Goal: Task Accomplishment & Management: Use online tool/utility

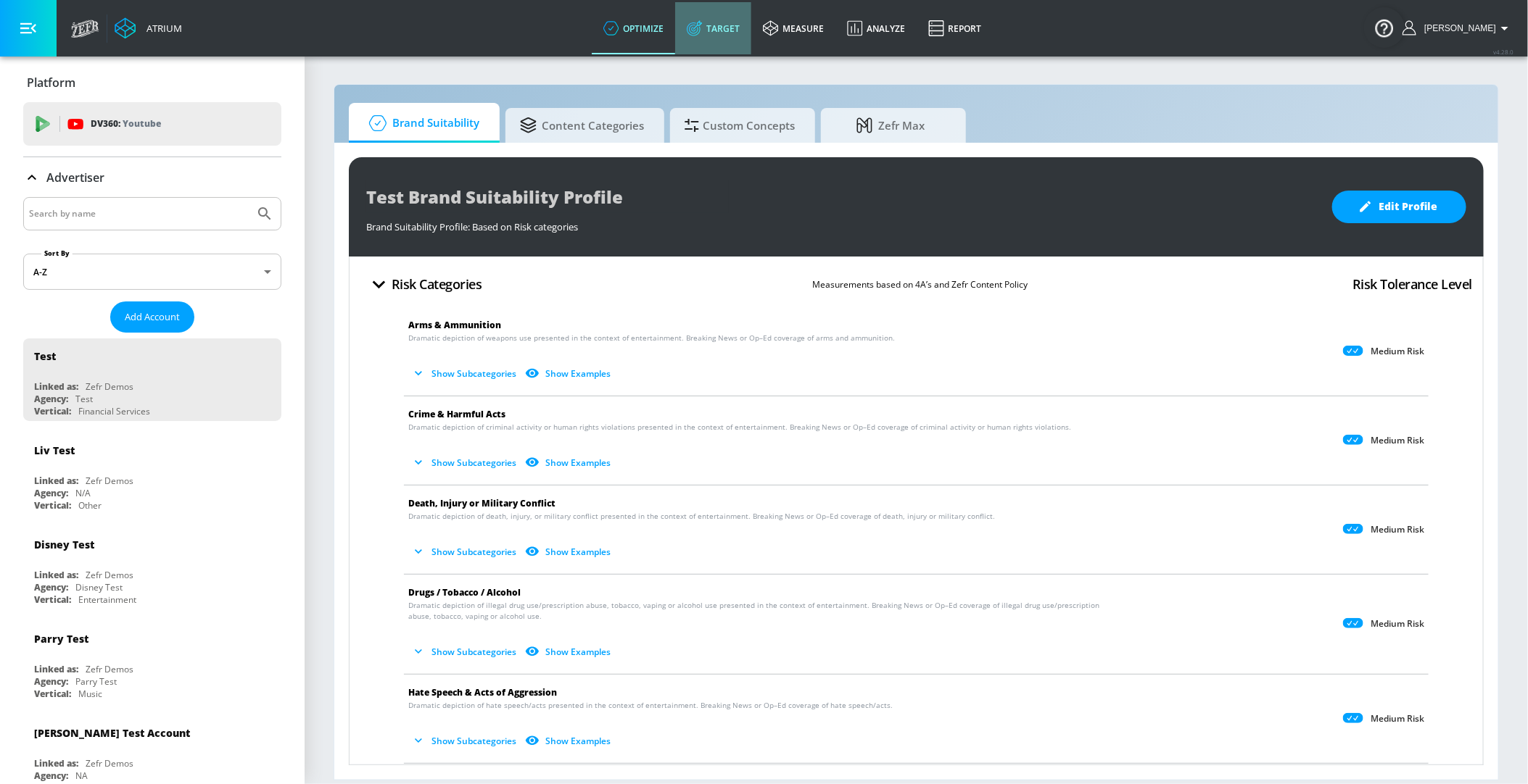
click at [730, 33] on link "Target" at bounding box center [712, 28] width 76 height 53
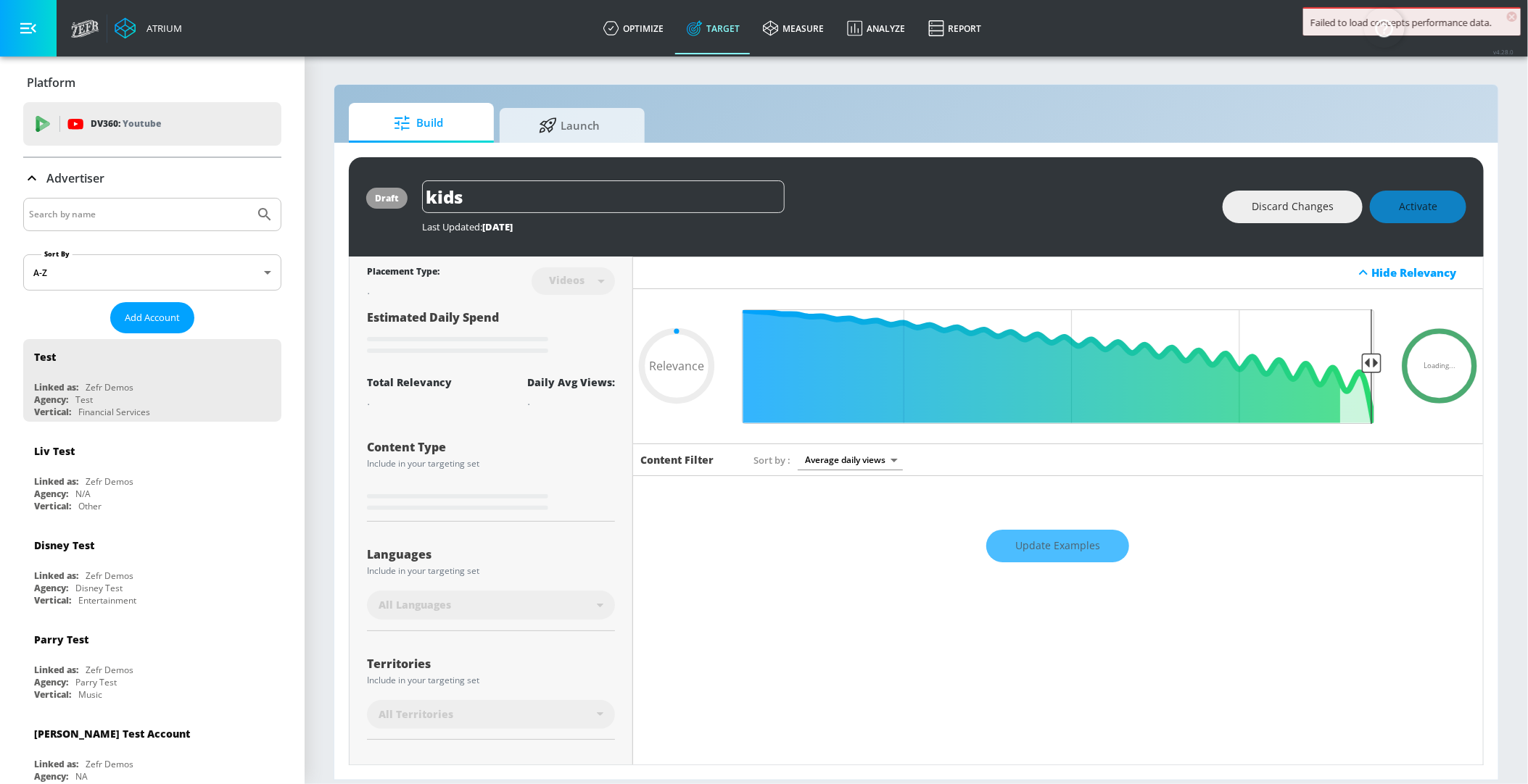
type input "0.05"
click at [136, 216] on input "Search by name" at bounding box center [138, 215] width 219 height 18
type input "ARS"
click at [249, 199] on button "Submit Search" at bounding box center [264, 215] width 32 height 32
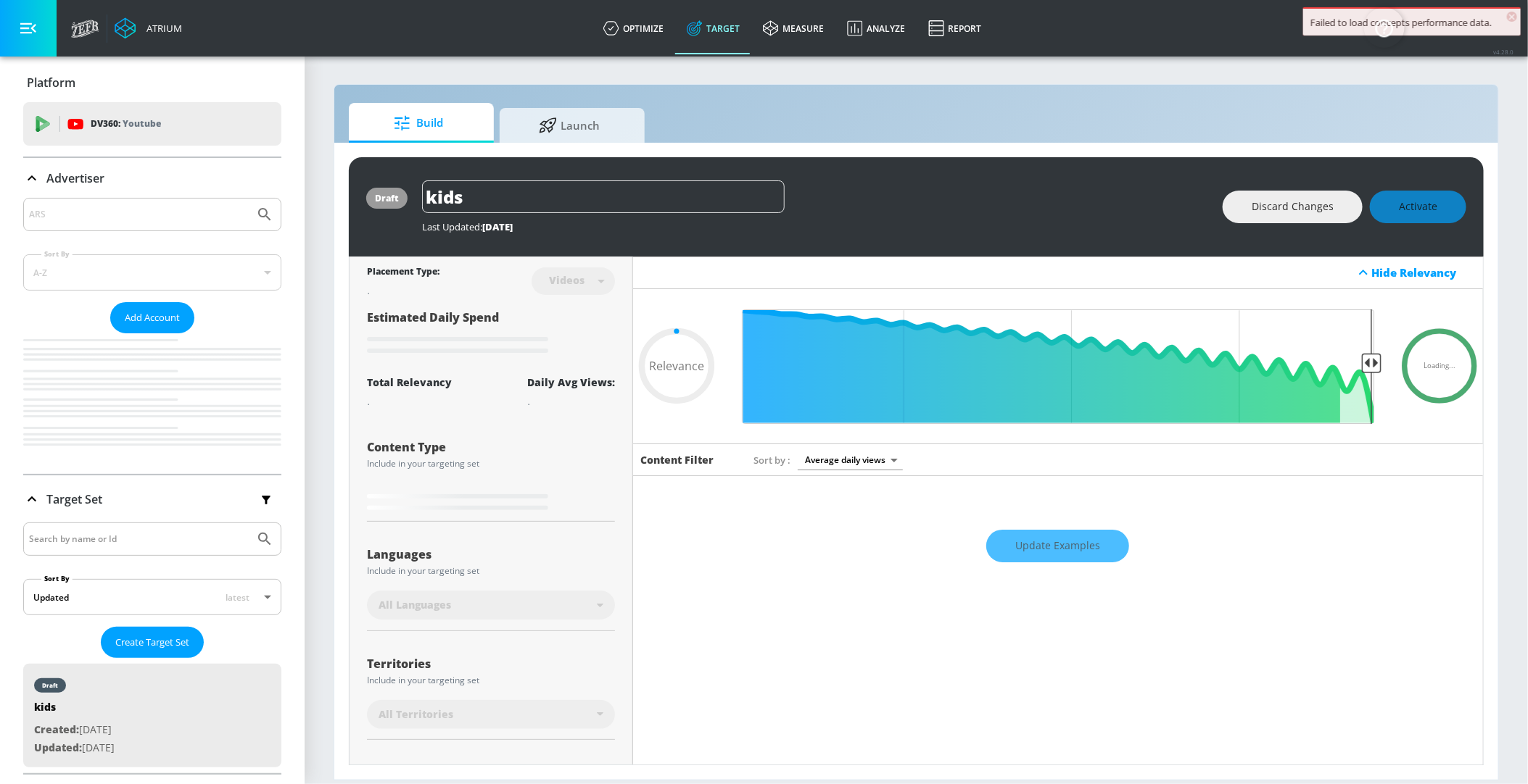
type input "0.05"
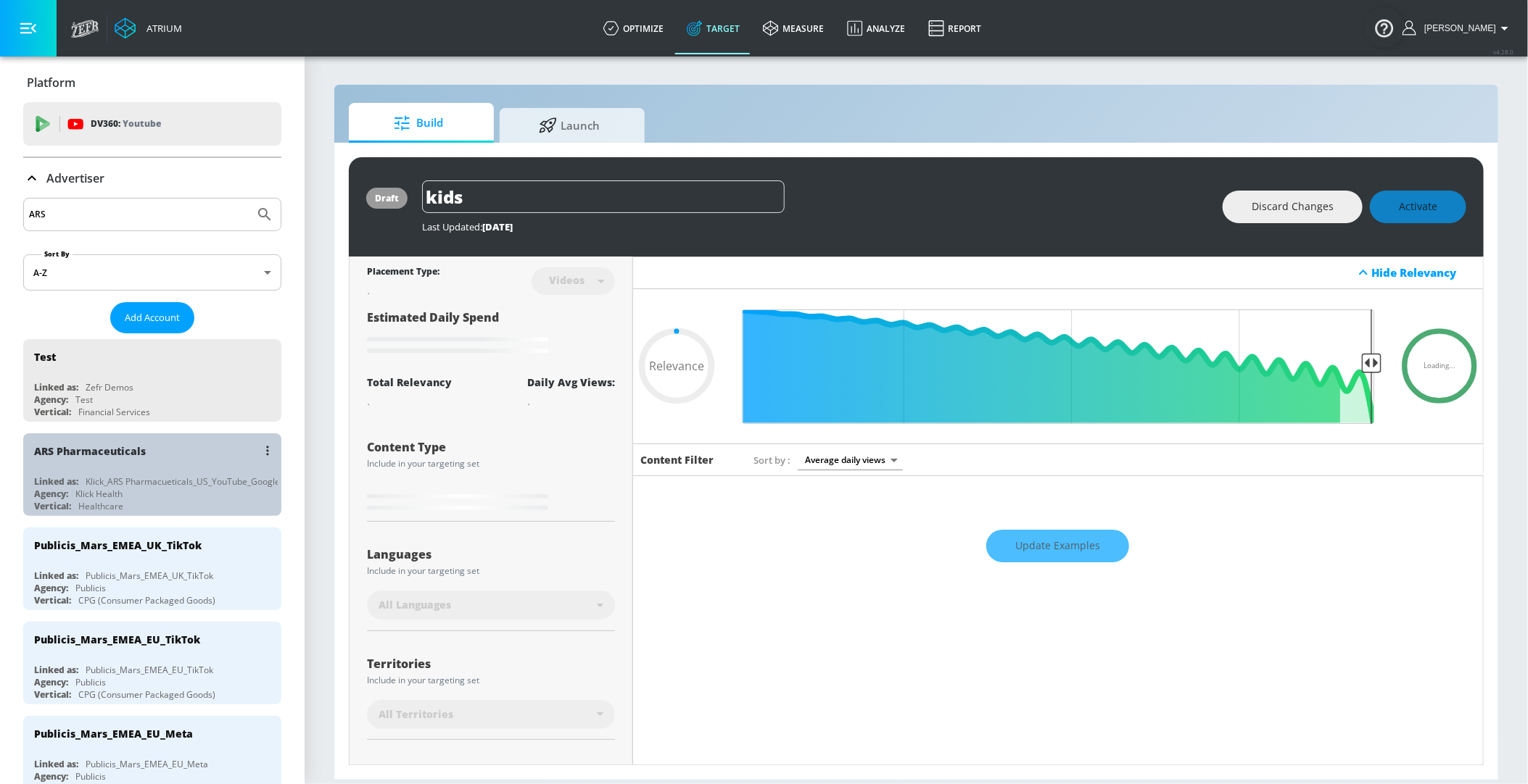
click at [136, 475] on div "Klick_ARS Pharmacueticals_US_YouTube_GoogleAds" at bounding box center [190, 481] width 209 height 12
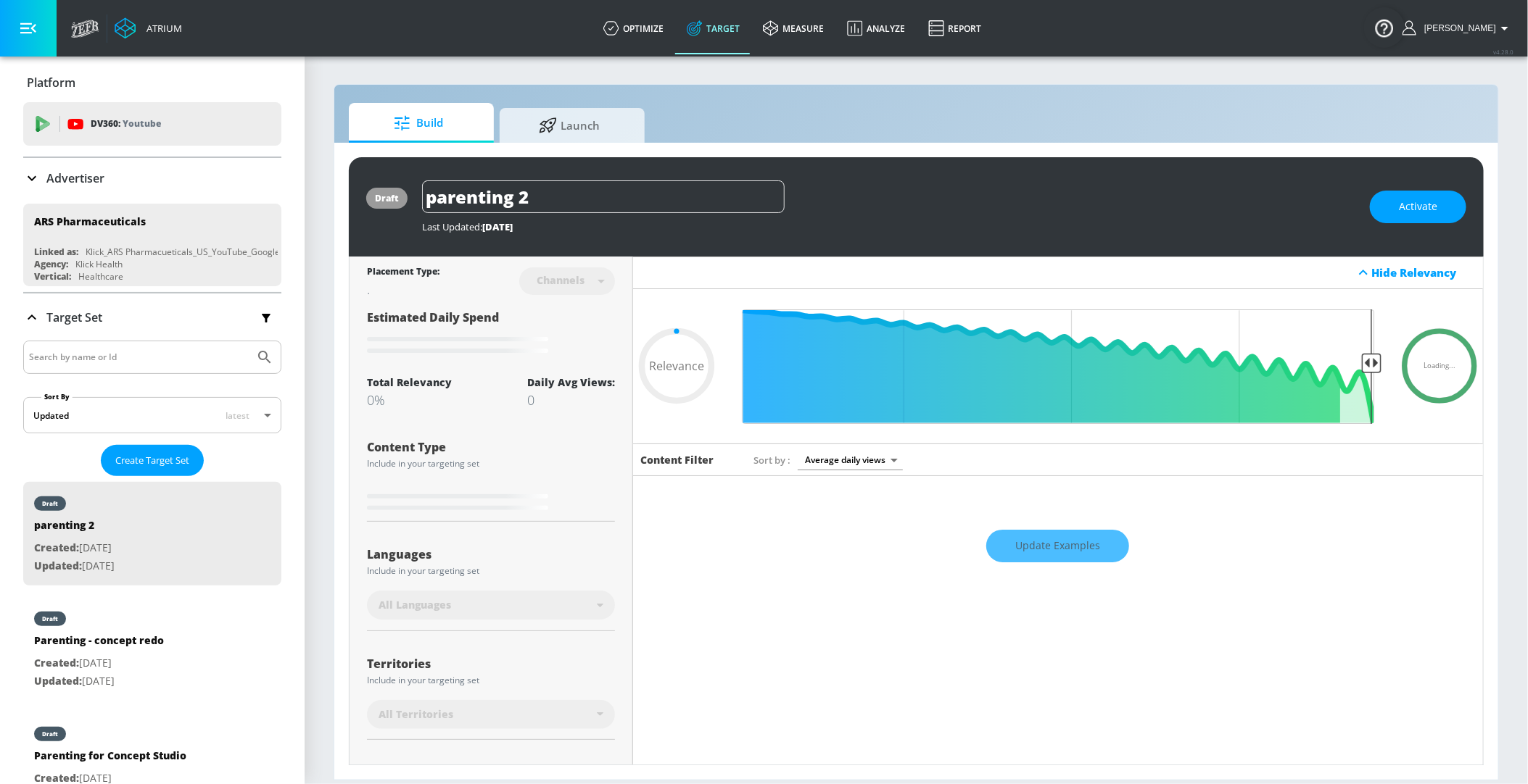
click at [1065, 549] on div "Update Examples" at bounding box center [1058, 545] width 850 height 51
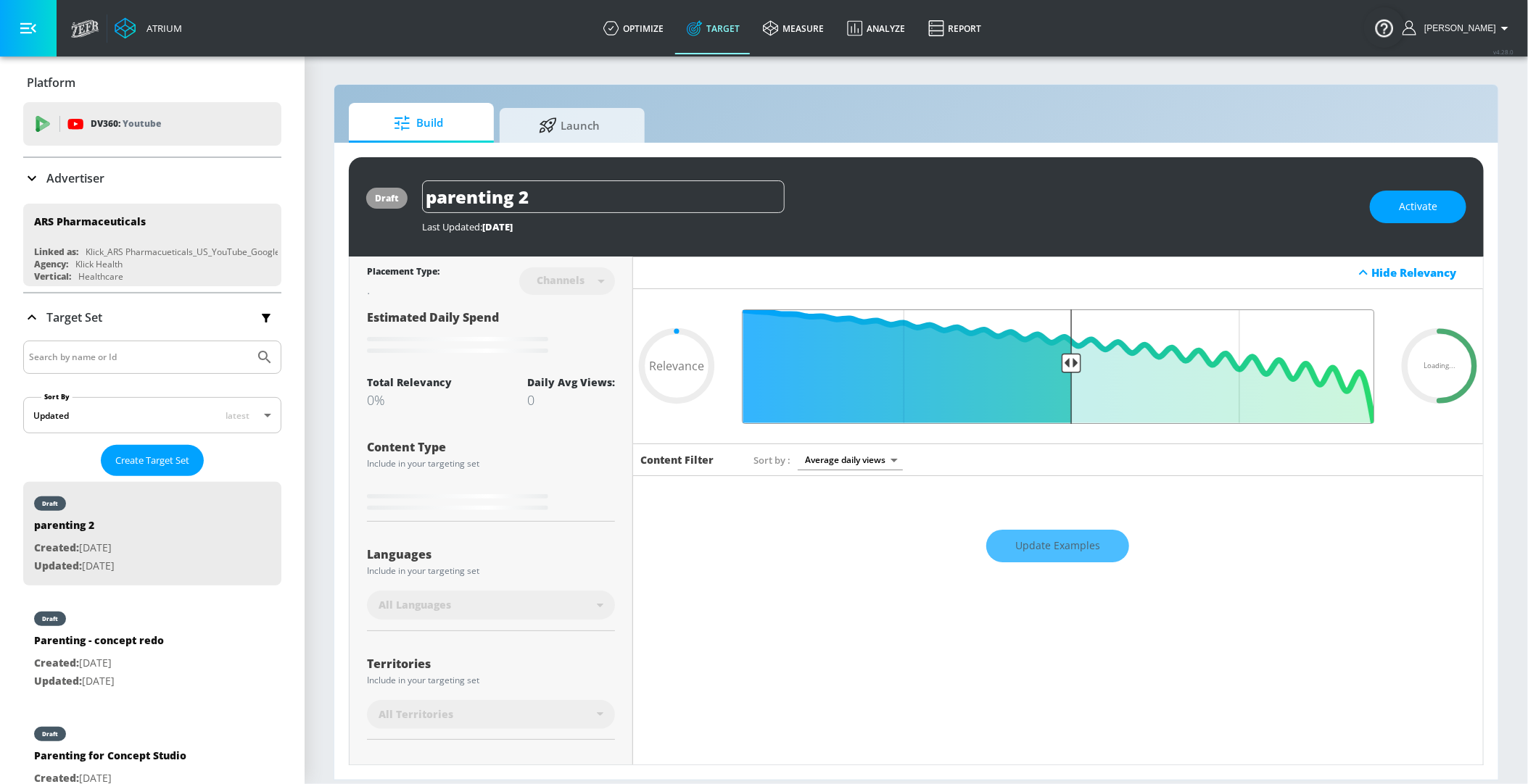
drag, startPoint x: 1379, startPoint y: 362, endPoint x: 1069, endPoint y: 369, distance: 310.1
click at [1069, 369] on input "Final Threshold" at bounding box center [1058, 367] width 647 height 114
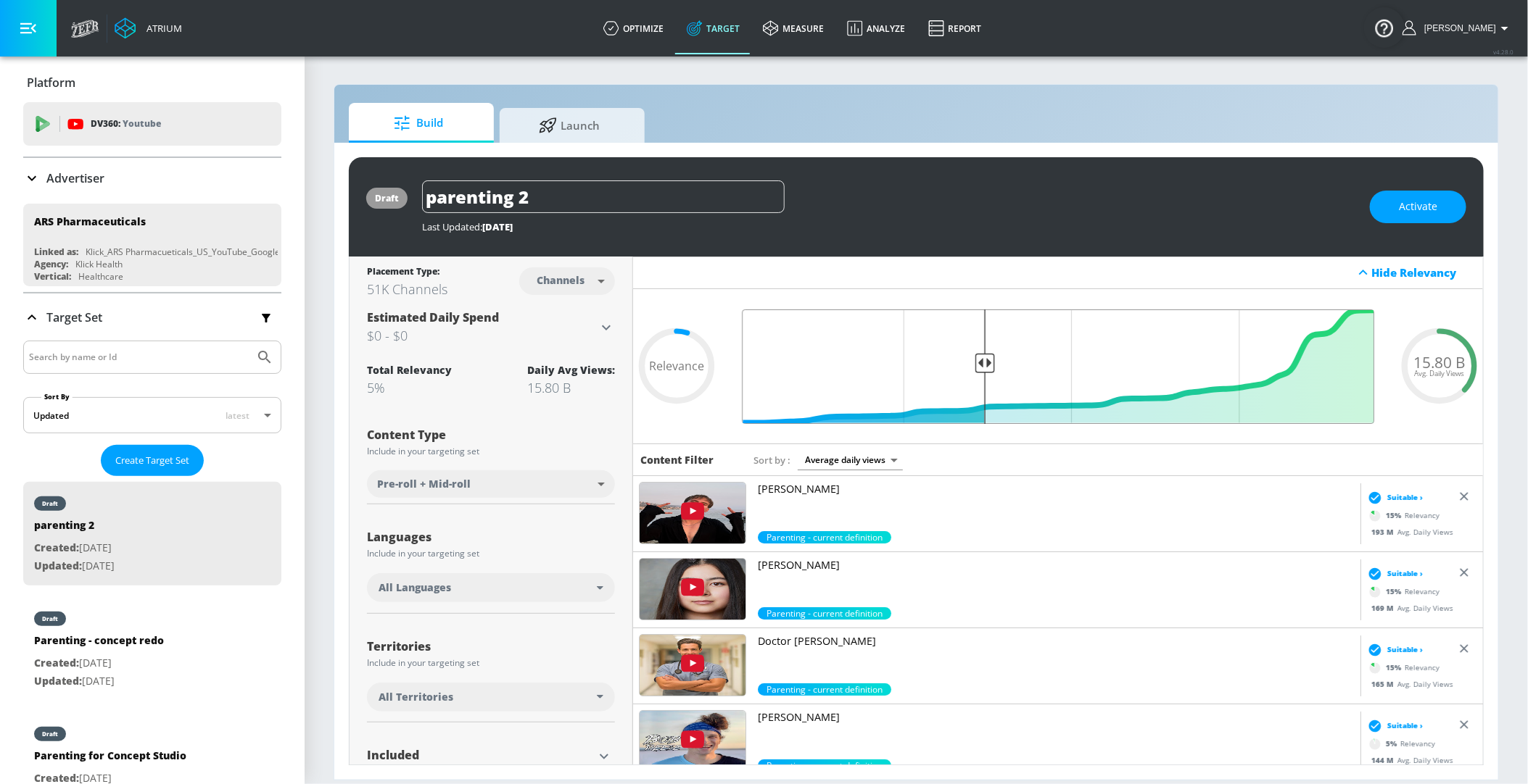
drag, startPoint x: 1369, startPoint y: 359, endPoint x: 981, endPoint y: 355, distance: 388.0
click at [981, 355] on input "Final Threshold" at bounding box center [1058, 367] width 647 height 114
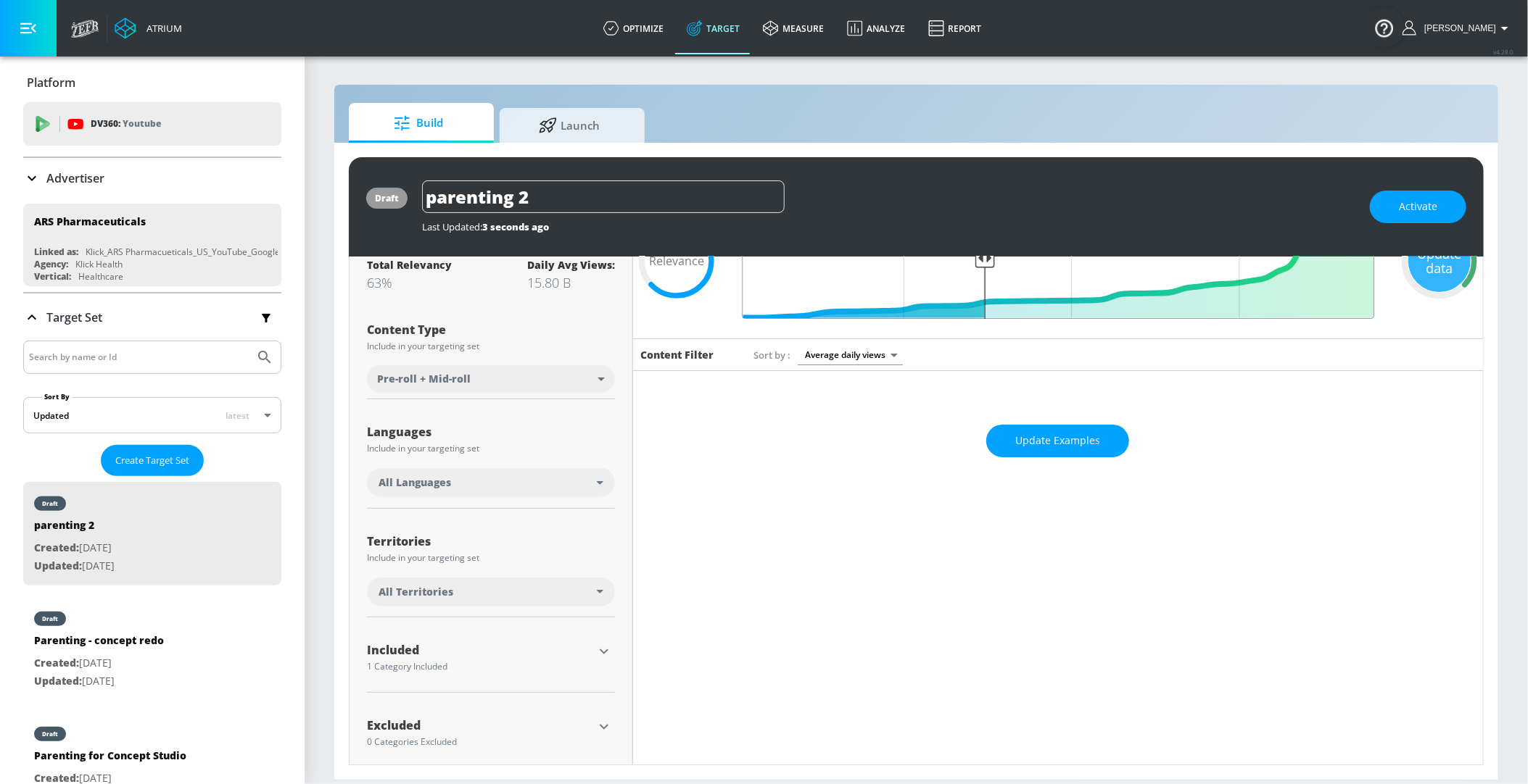
scroll to position [119, 0]
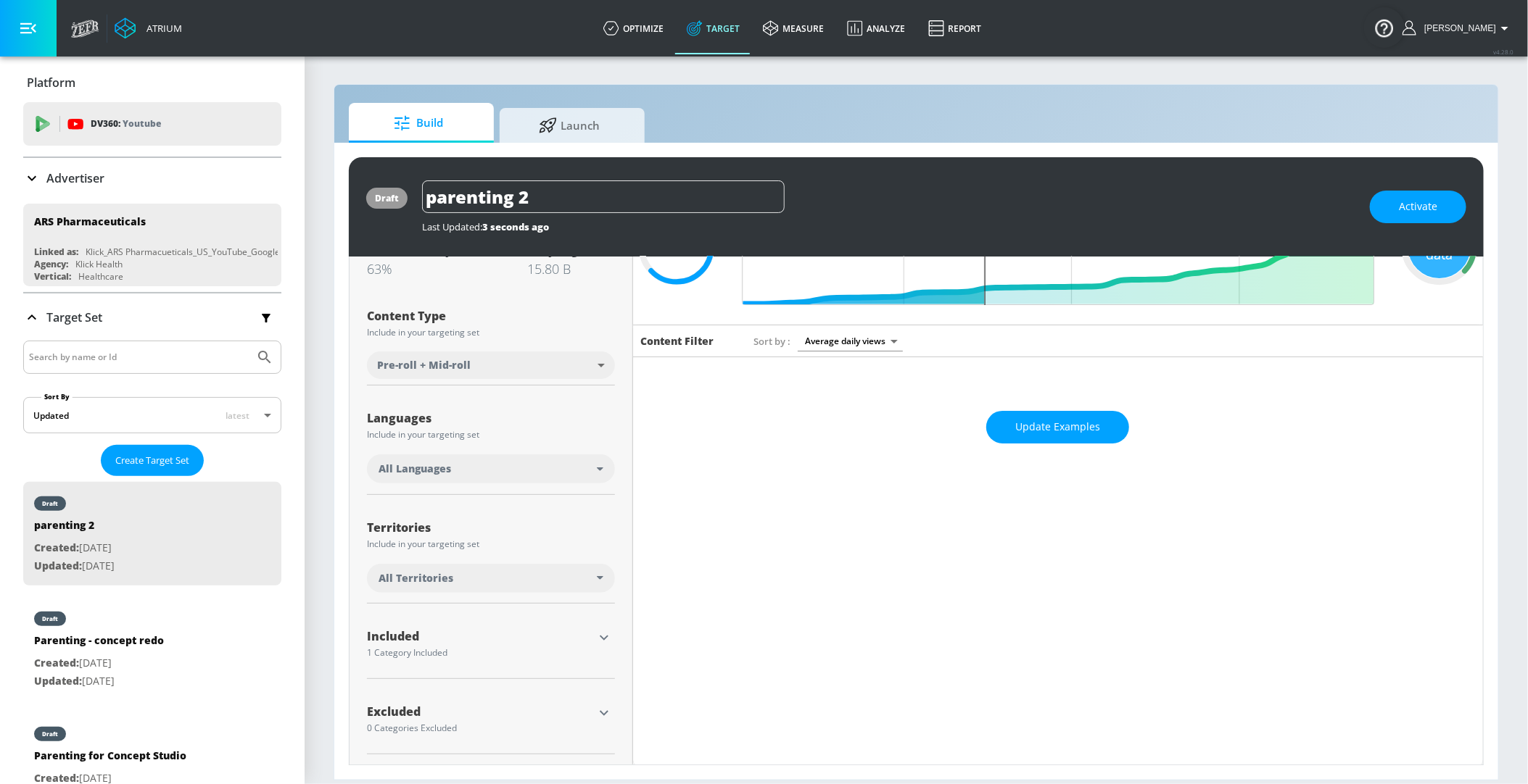
click at [600, 637] on icon "button" at bounding box center [604, 638] width 18 height 18
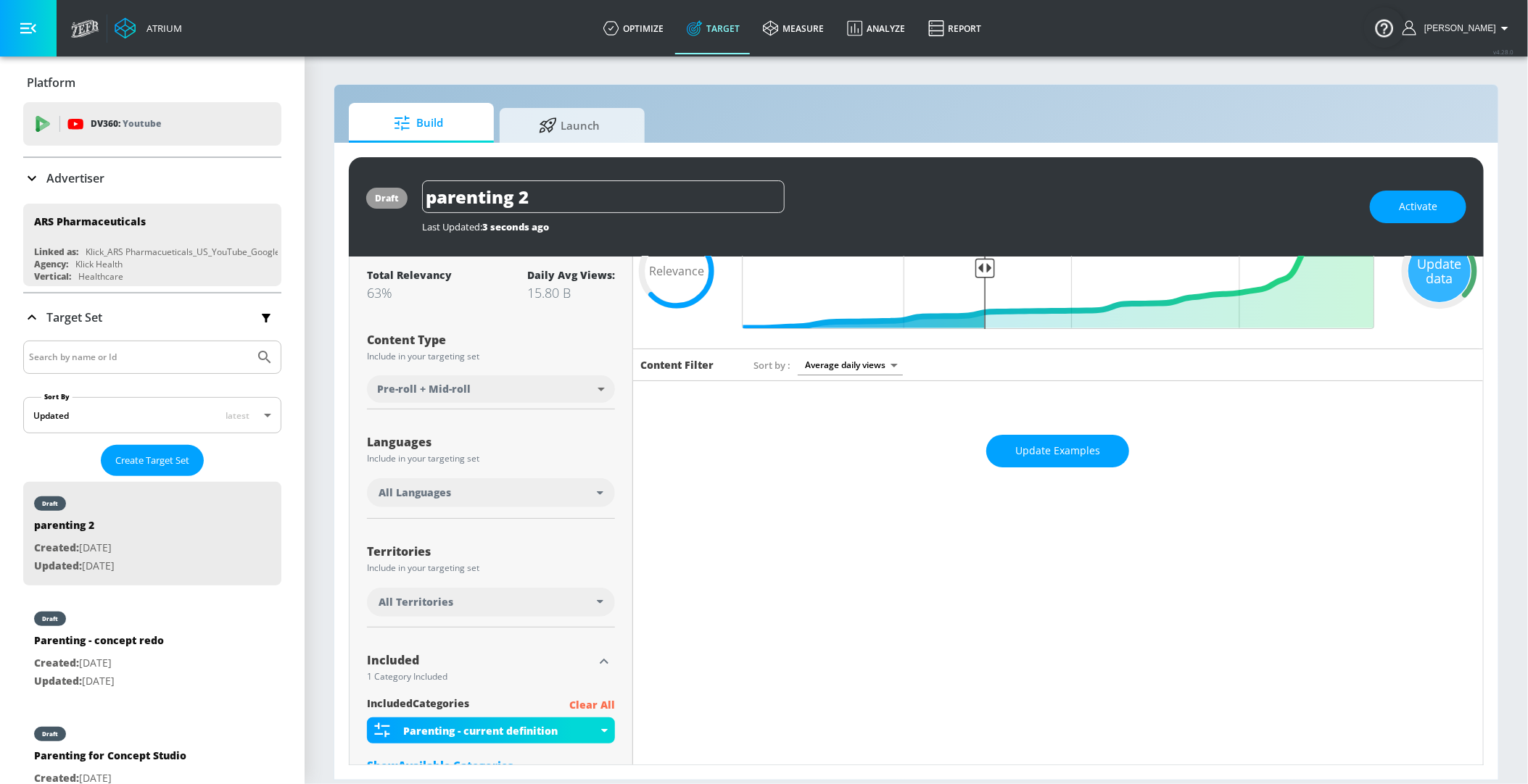
scroll to position [94, 0]
click at [593, 490] on div "All Languages" at bounding box center [488, 494] width 218 height 15
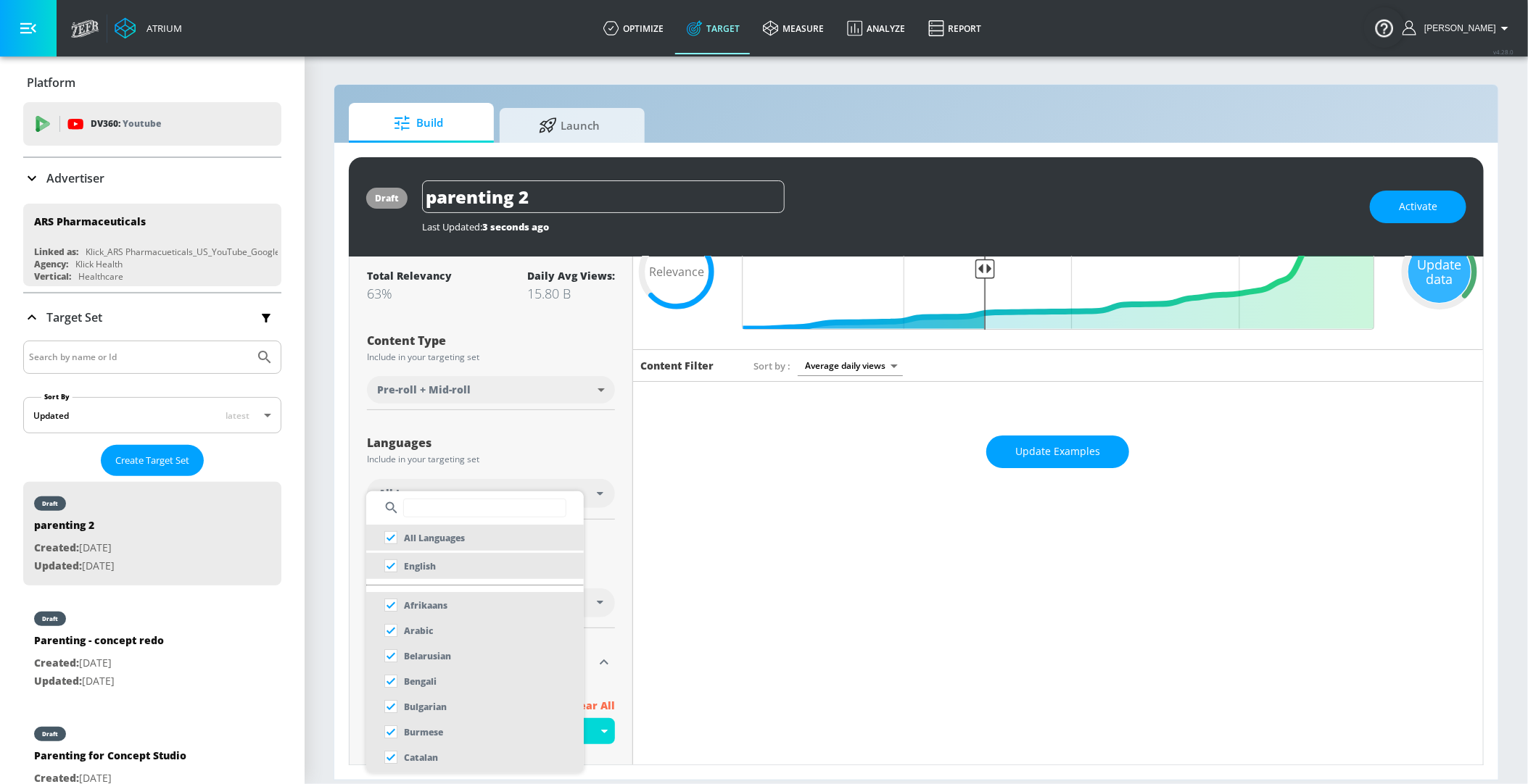
click at [593, 453] on div at bounding box center [764, 392] width 1528 height 784
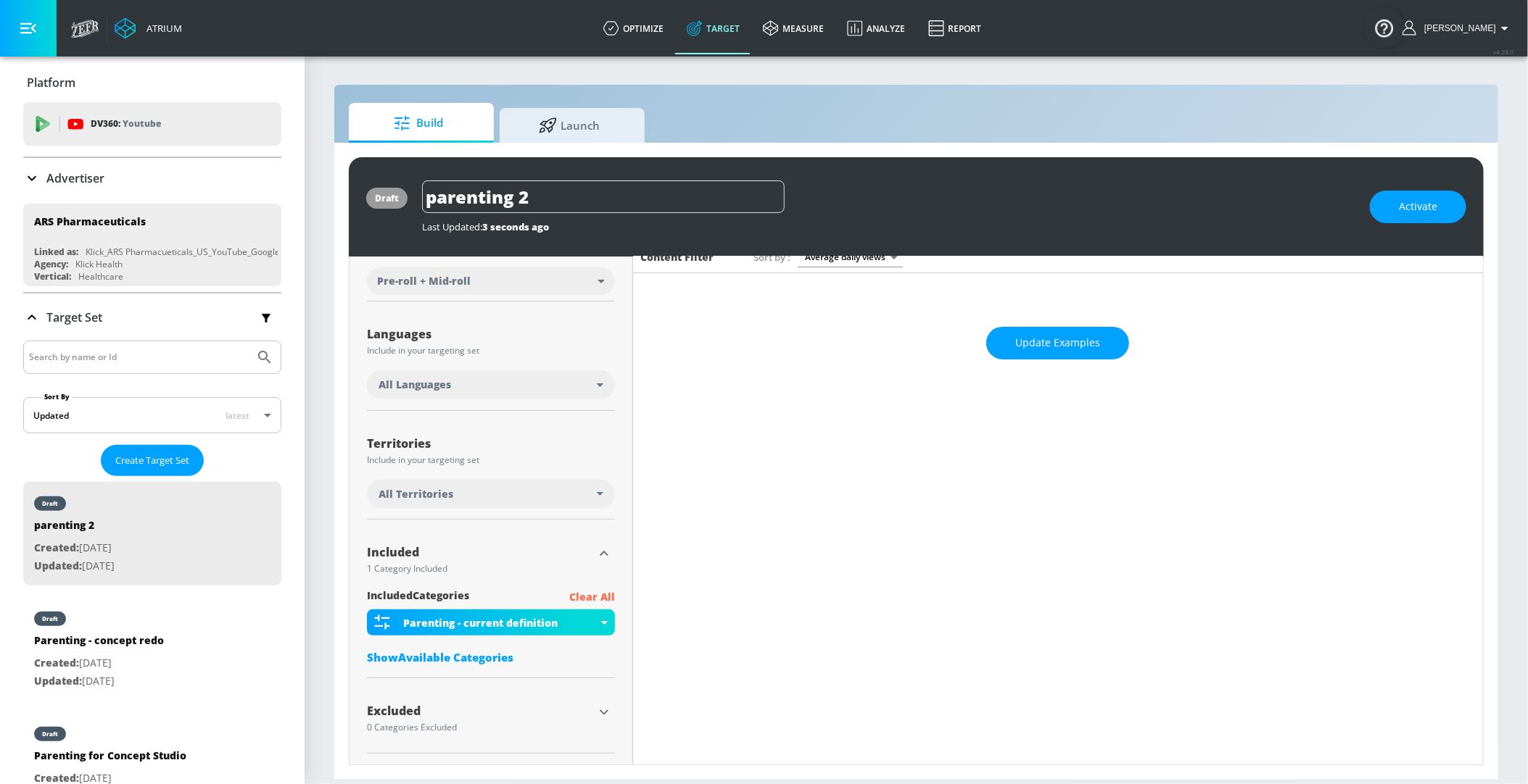
scroll to position [0, 0]
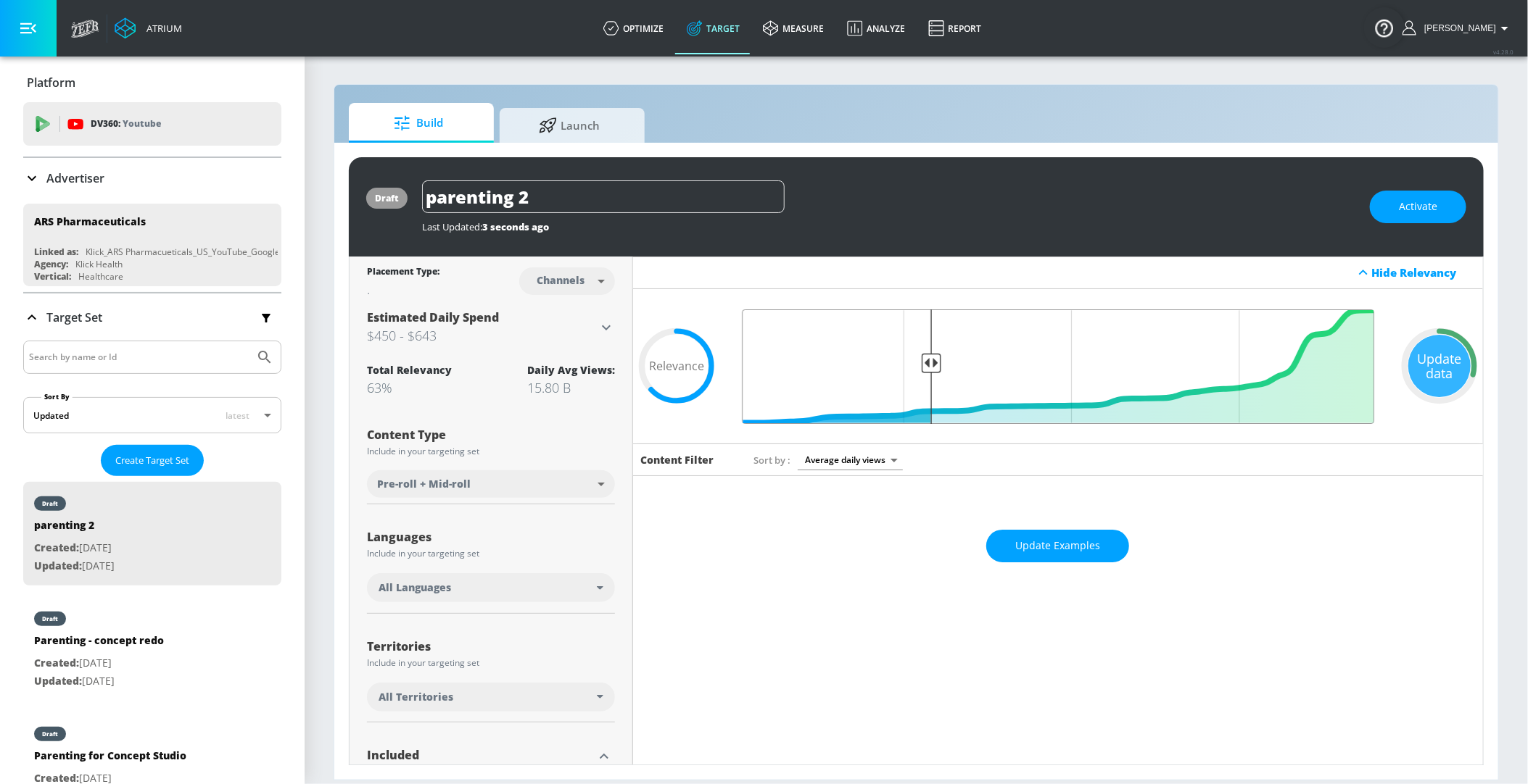
drag, startPoint x: 986, startPoint y: 359, endPoint x: 930, endPoint y: 359, distance: 56.0
type input "0.71"
click at [930, 359] on input "Final Threshold" at bounding box center [1058, 367] width 647 height 114
click at [1042, 530] on div "Update Examples" at bounding box center [1058, 545] width 850 height 51
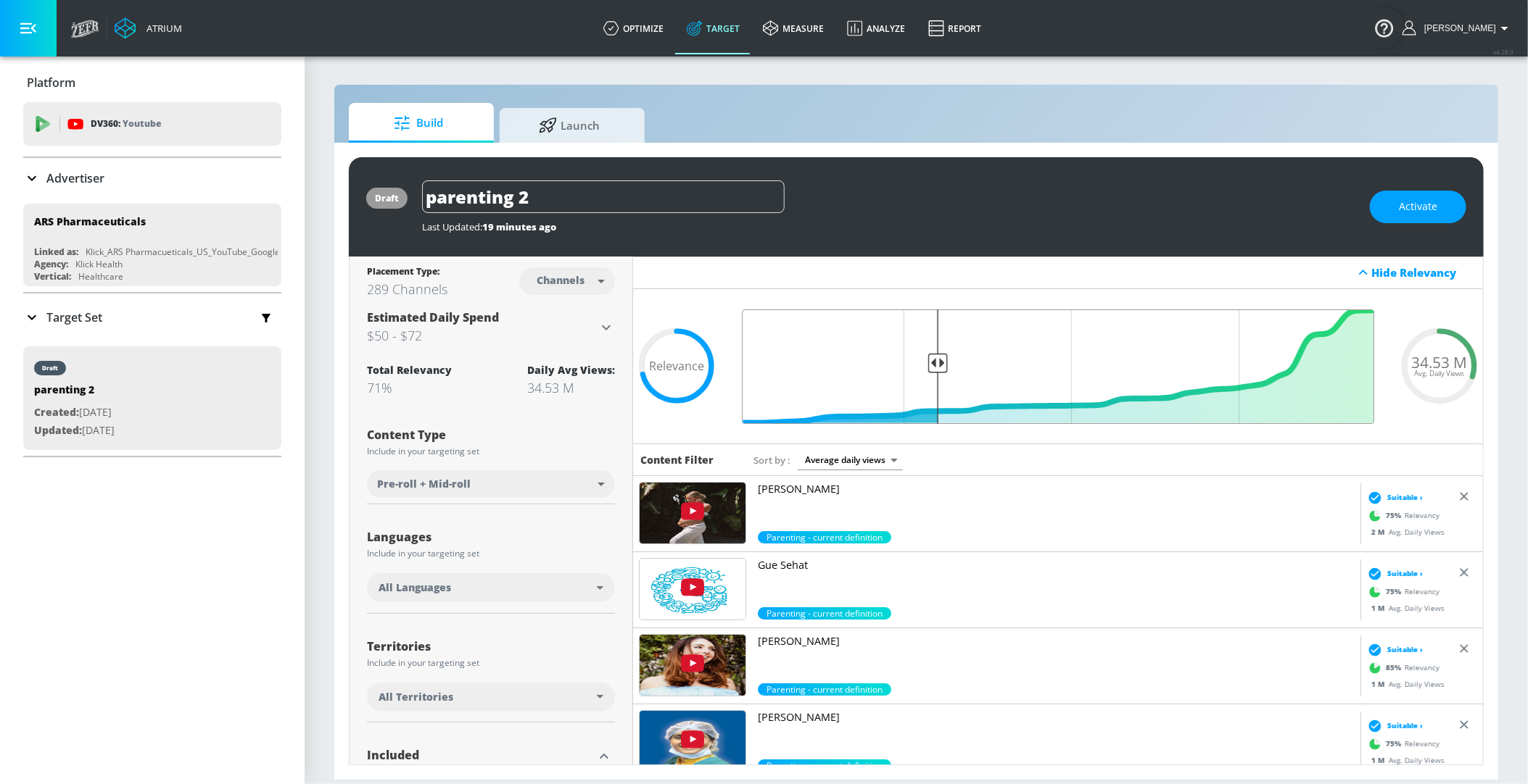
type input "0.7"
click at [940, 361] on input "Final Threshold" at bounding box center [1058, 367] width 647 height 114
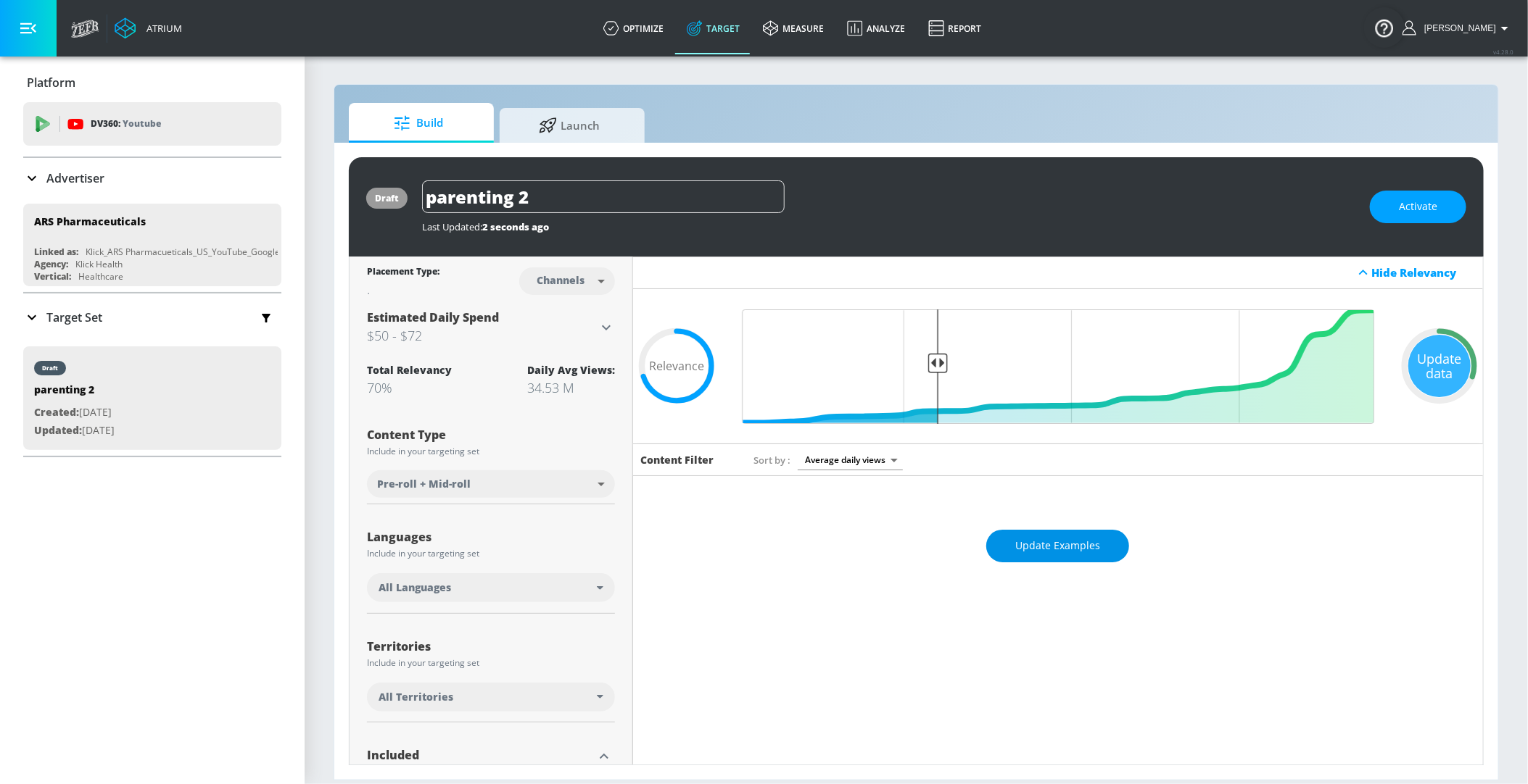
click at [1052, 544] on span "Update Examples" at bounding box center [1057, 546] width 85 height 18
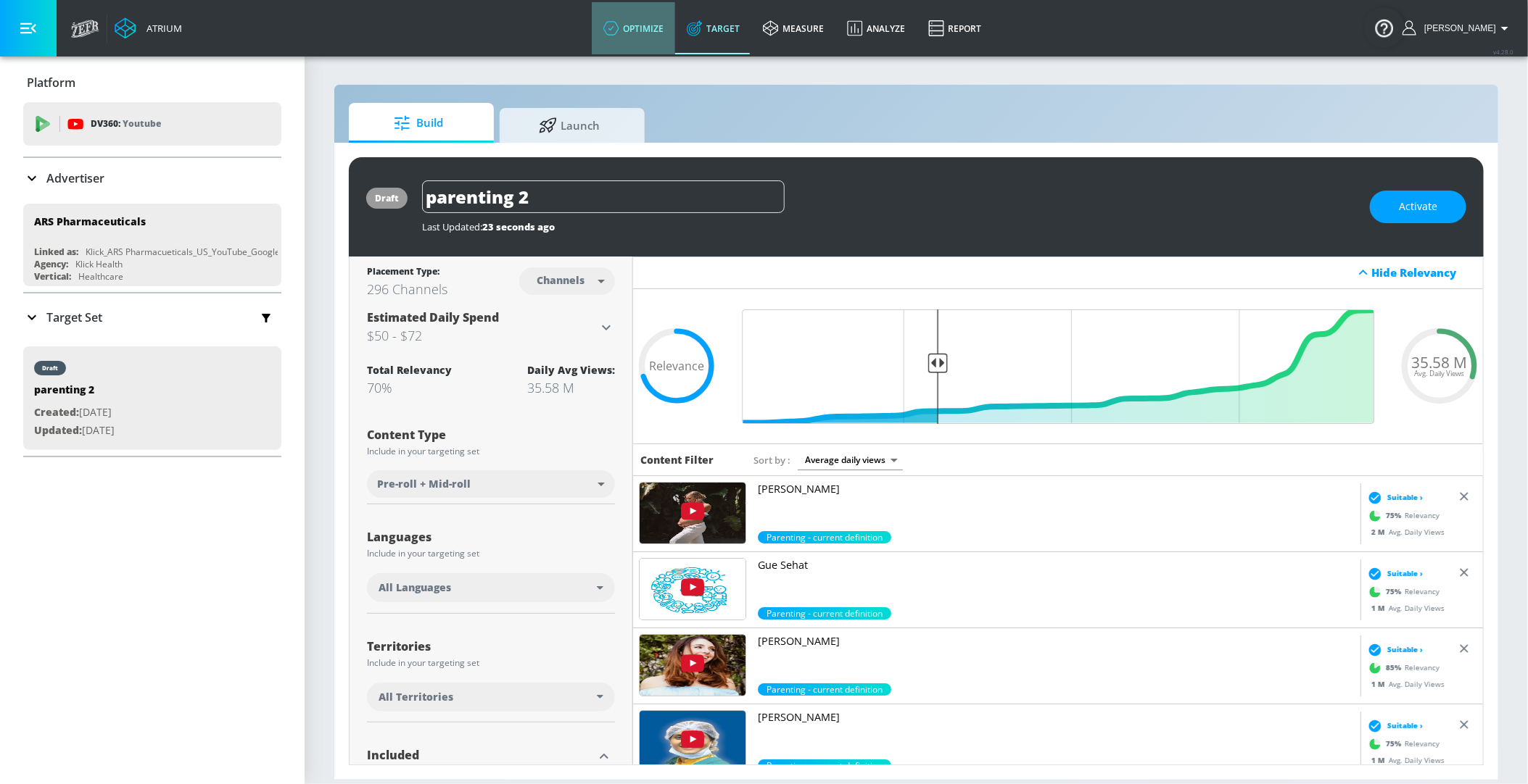
click at [634, 36] on link "optimize" at bounding box center [633, 28] width 83 height 53
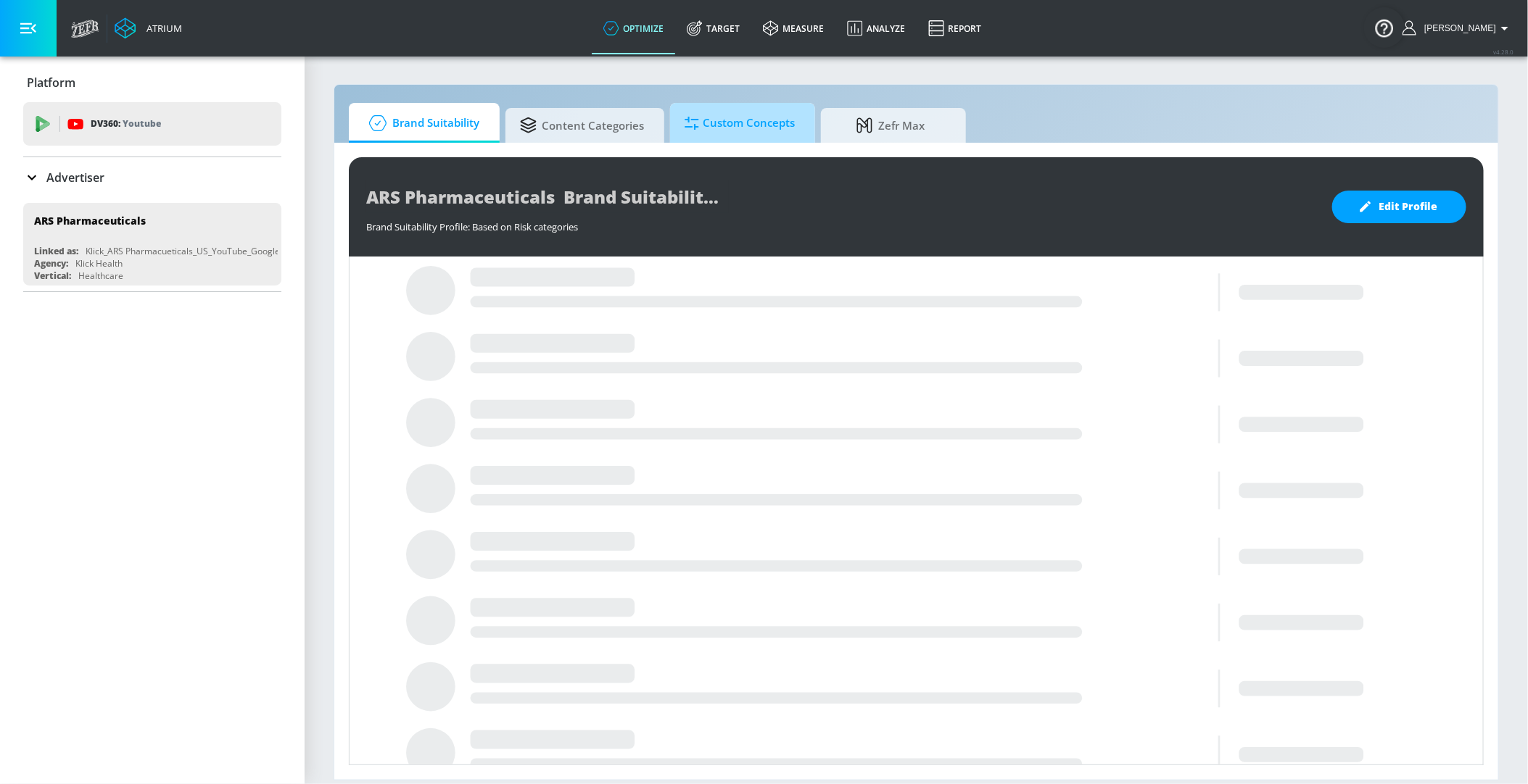
click at [726, 124] on span "Custom Concepts" at bounding box center [740, 123] width 111 height 35
